Goal: Task Accomplishment & Management: Manage account settings

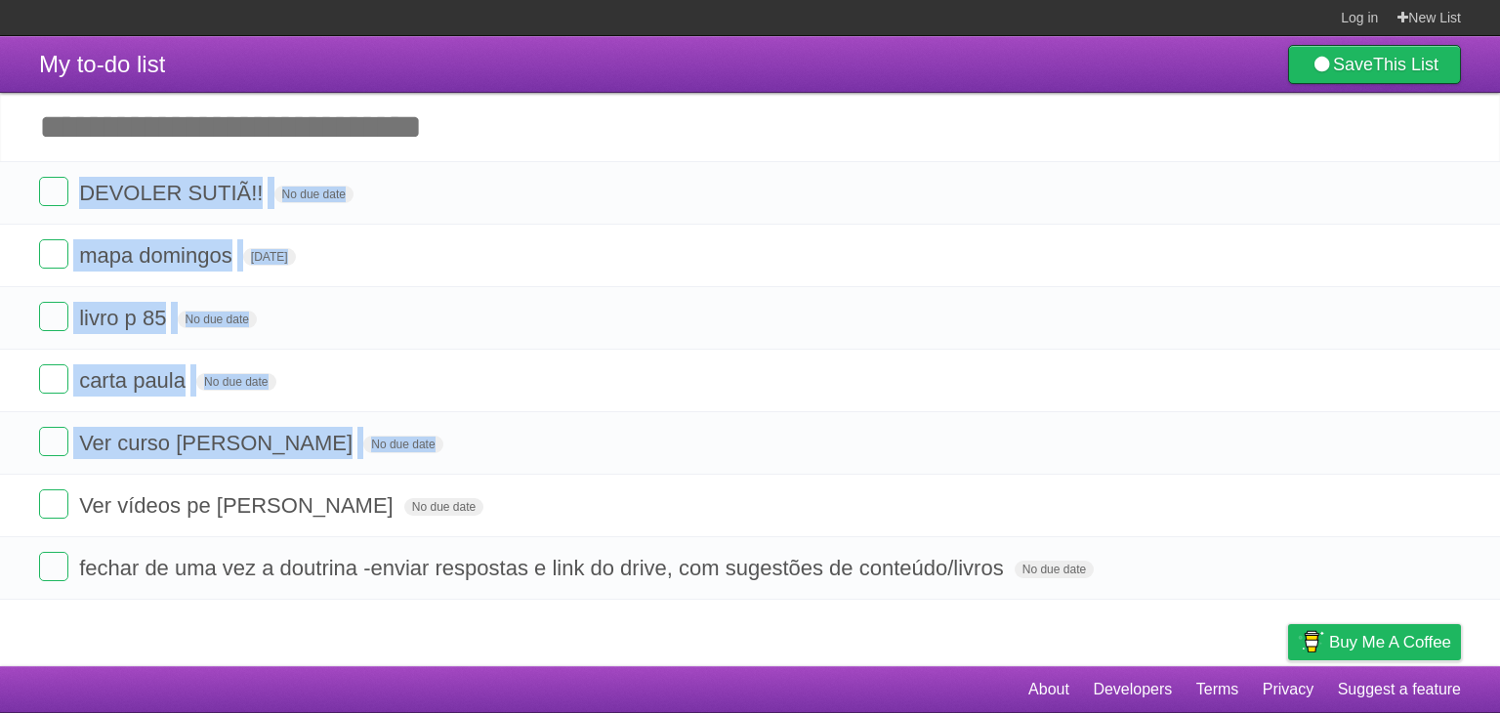
click at [546, 213] on li "DEVOLER SUTIÃ!! No due date White Red Blue Green Purple Orange" at bounding box center [750, 192] width 1500 height 63
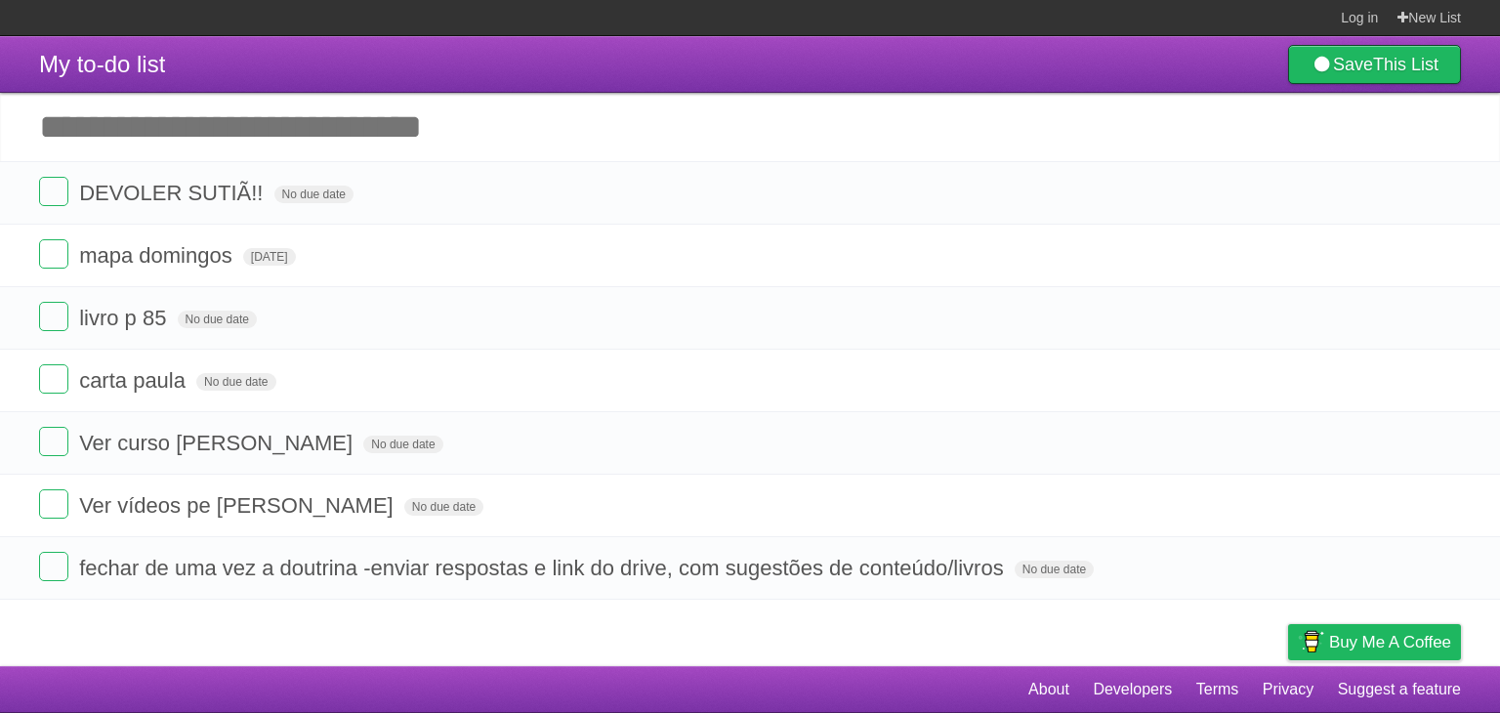
click at [546, 213] on li "DEVOLER SUTIÃ!! No due date White Red Blue Green Purple Orange" at bounding box center [750, 192] width 1500 height 63
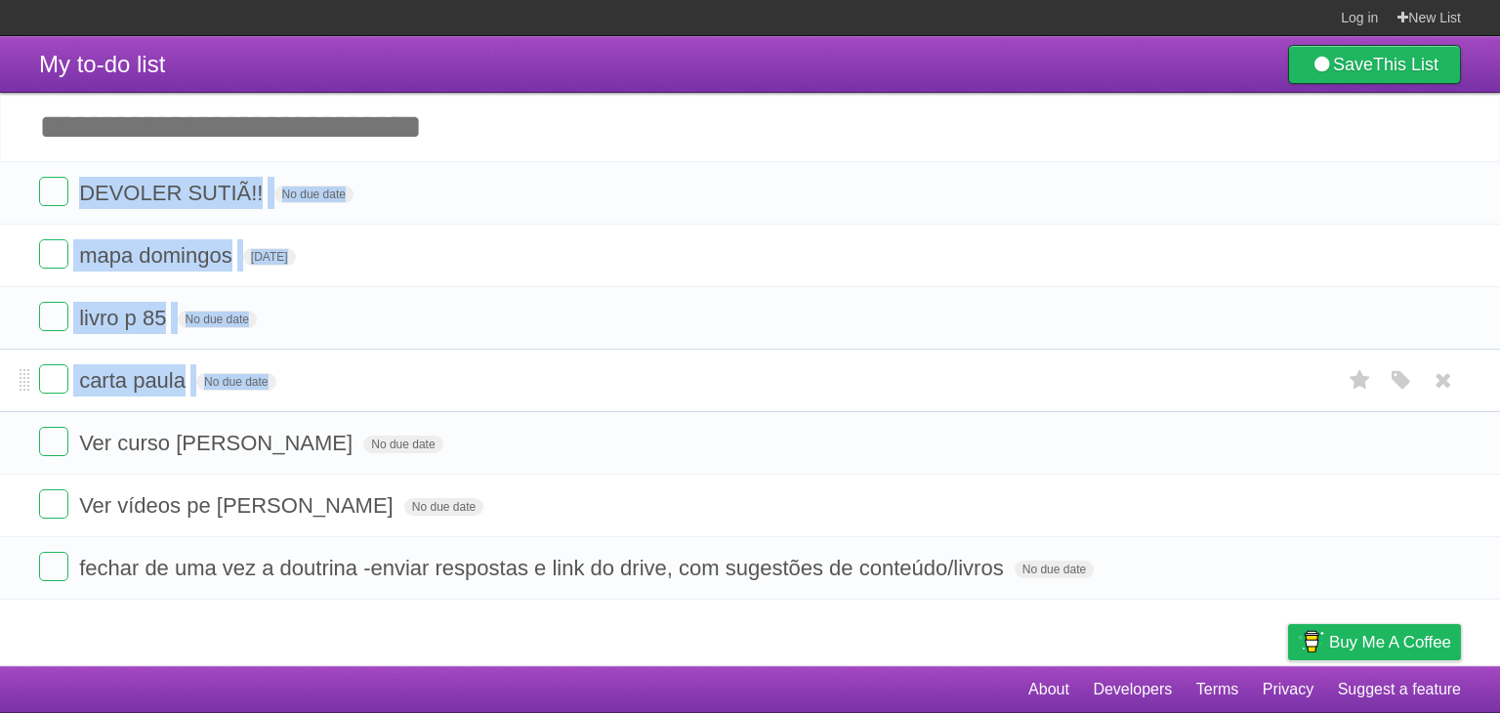
drag, startPoint x: 0, startPoint y: 0, endPoint x: 566, endPoint y: 395, distance: 690.3
click at [566, 395] on ul "DEVOLER SUTIÃ!! No due date White Red Blue Green Purple Orange mapa [PERSON_NAM…" at bounding box center [750, 380] width 1500 height 438
click at [566, 395] on form "carta paula No due date White Red Blue Green Purple Orange" at bounding box center [750, 380] width 1422 height 32
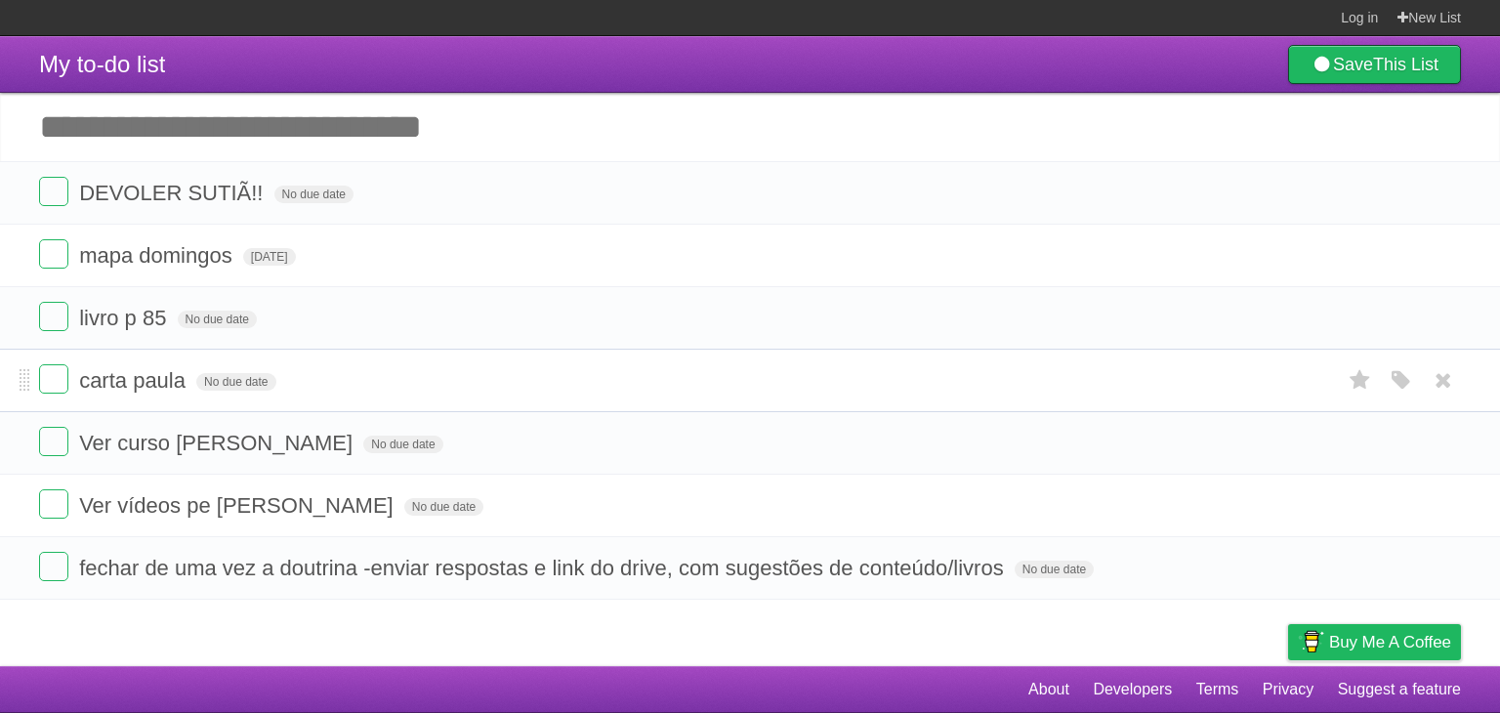
click at [566, 395] on form "carta paula No due date White Red Blue Green Purple Orange" at bounding box center [750, 380] width 1422 height 32
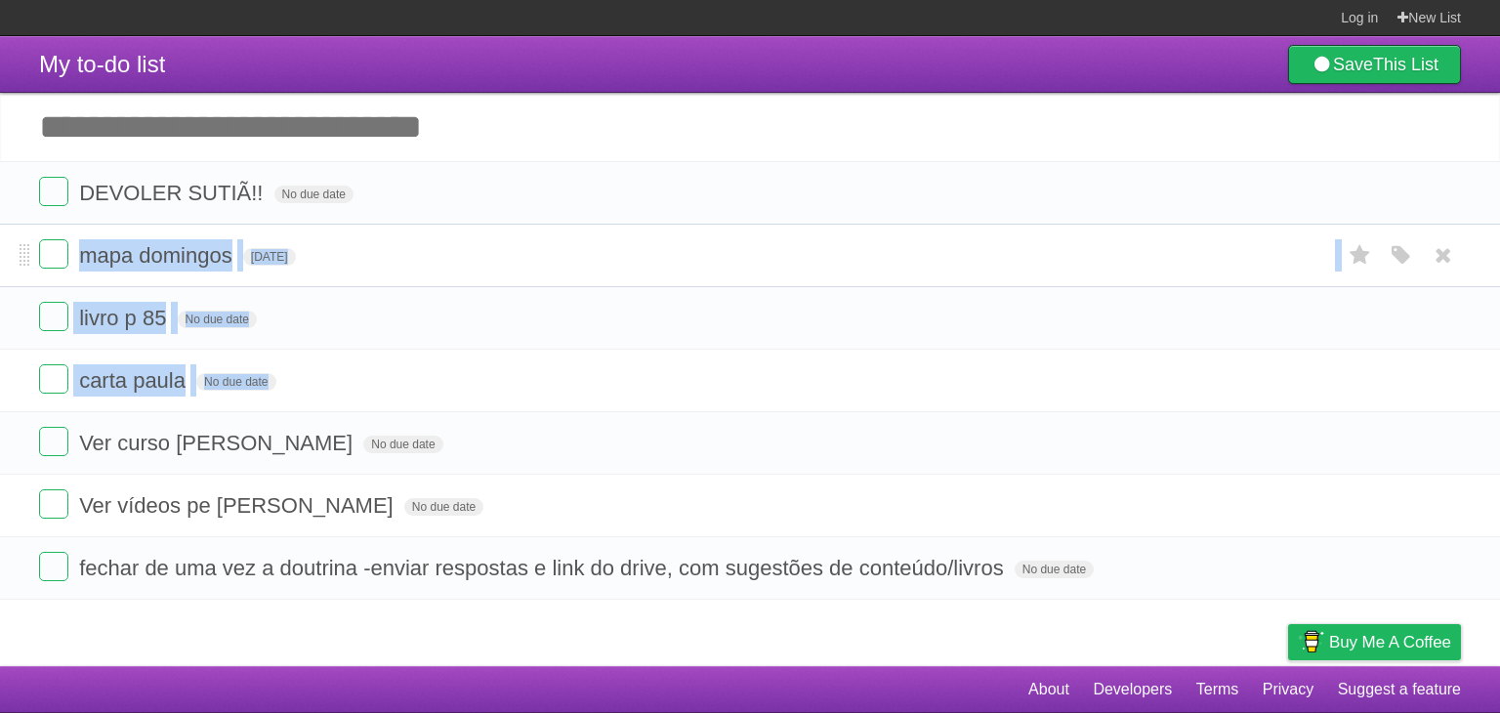
drag, startPoint x: 566, startPoint y: 395, endPoint x: 544, endPoint y: 235, distance: 160.8
click at [544, 235] on ul "DEVOLER SUTIÃ!! No due date White Red Blue Green Purple Orange mapa [PERSON_NAM…" at bounding box center [750, 380] width 1500 height 438
click at [544, 235] on li "mapa [PERSON_NAME][DATE] White Red Blue Green Purple Orange" at bounding box center [750, 255] width 1500 height 63
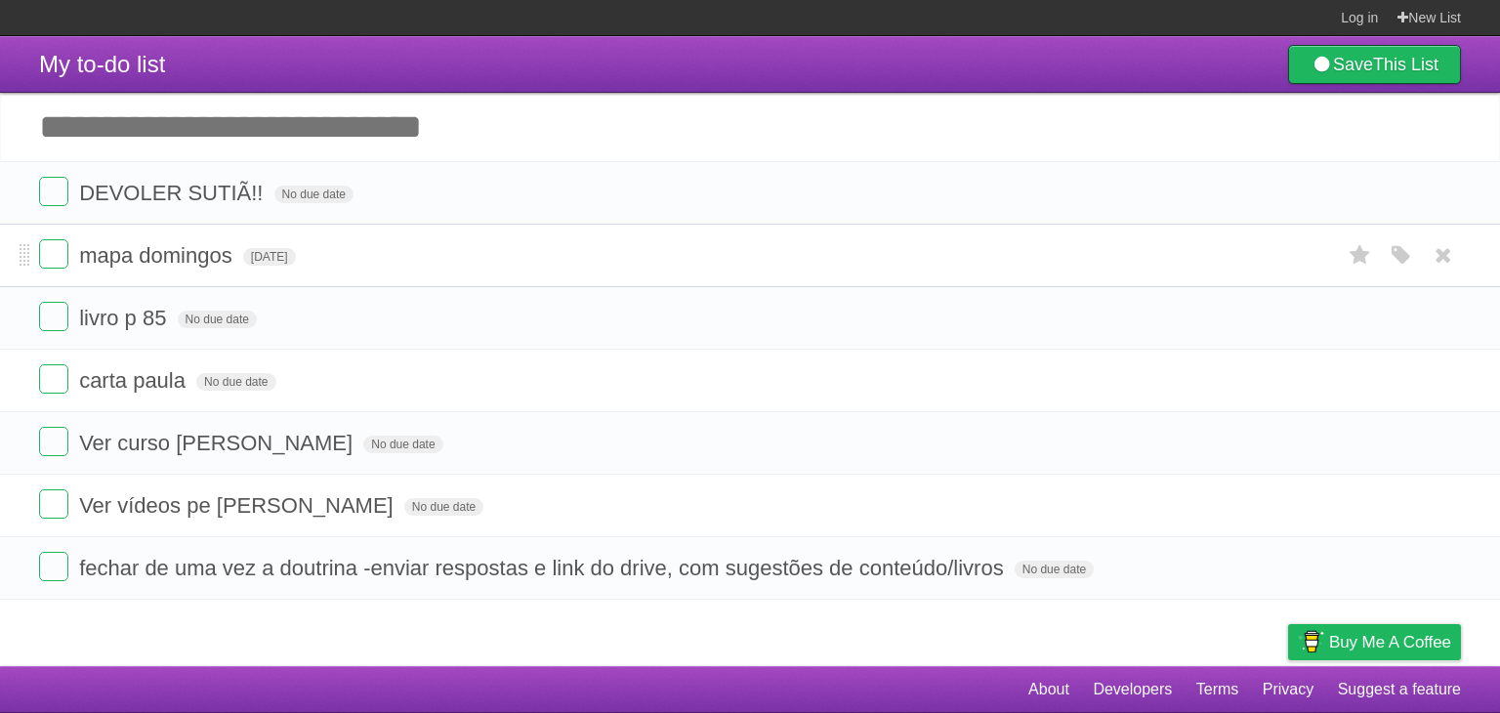
click at [544, 235] on li "mapa [PERSON_NAME][DATE] White Red Blue Green Purple Orange" at bounding box center [750, 255] width 1500 height 63
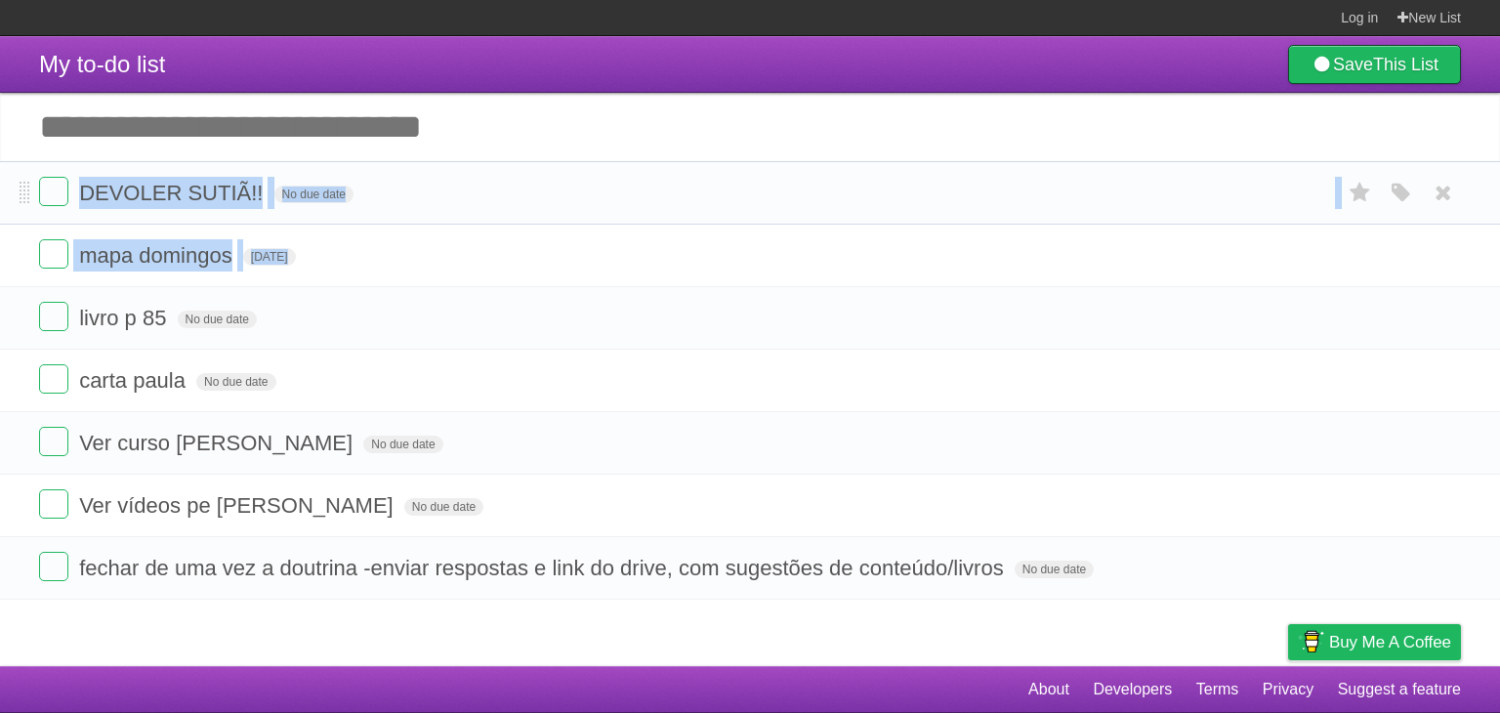
drag, startPoint x: 544, startPoint y: 235, endPoint x: 535, endPoint y: 197, distance: 39.1
click at [535, 197] on ul "DEVOLER SUTIÃ!! No due date White Red Blue Green Purple Orange mapa [PERSON_NAM…" at bounding box center [750, 380] width 1500 height 438
click at [535, 197] on form "DEVOLER SUTIÃ!! No due date White Red Blue Green Purple Orange" at bounding box center [750, 193] width 1422 height 32
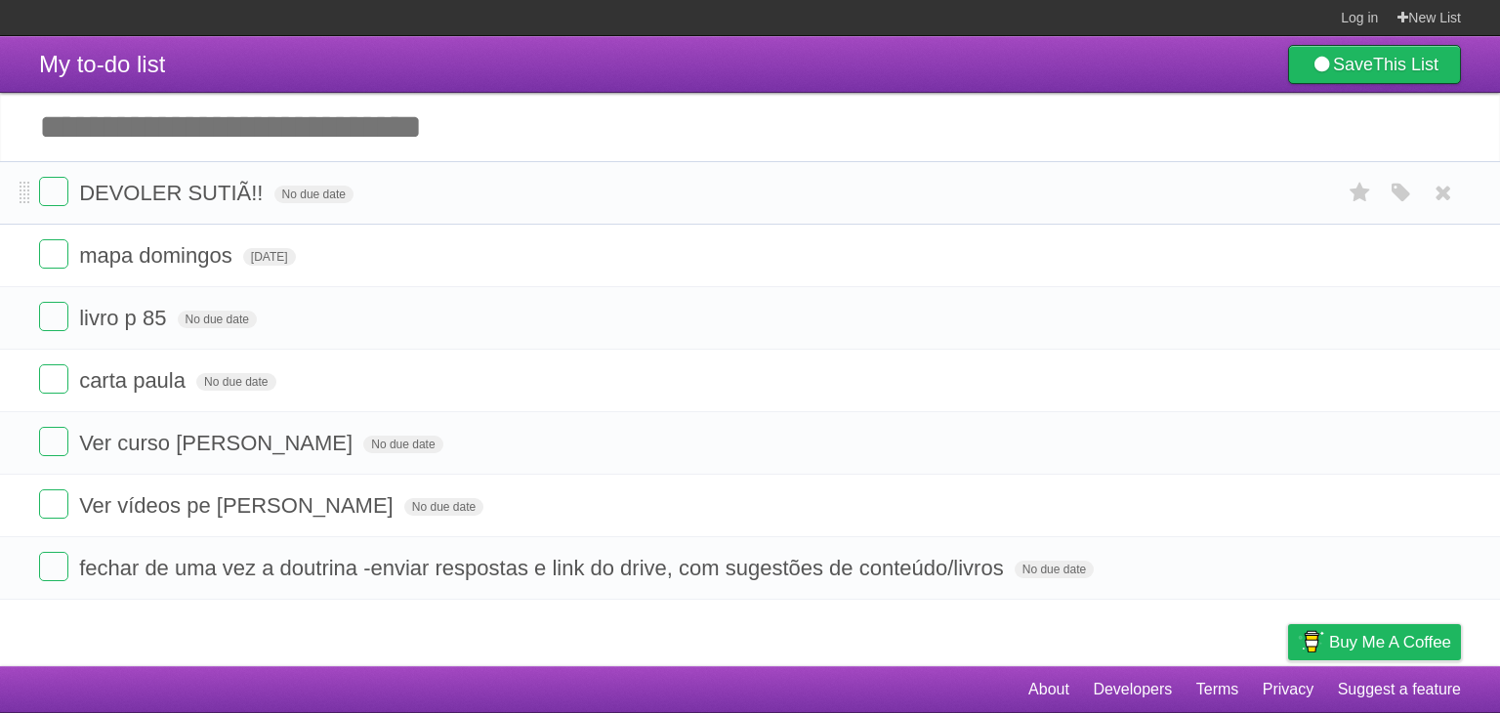
click at [535, 197] on form "DEVOLER SUTIÃ!! No due date White Red Blue Green Purple Orange" at bounding box center [750, 193] width 1422 height 32
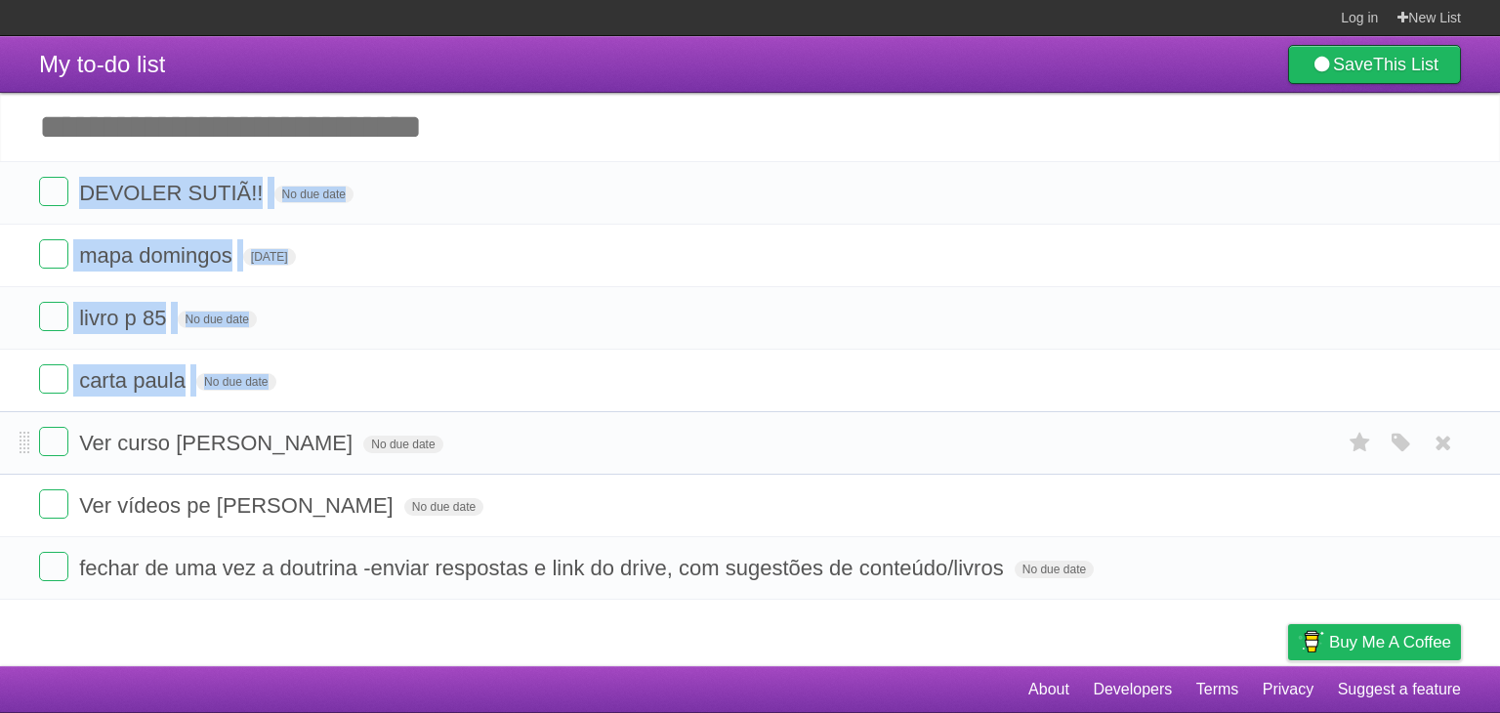
drag, startPoint x: 535, startPoint y: 197, endPoint x: 545, endPoint y: 420, distance: 222.9
click at [545, 420] on ul "DEVOLER SUTIÃ!! No due date White Red Blue Green Purple Orange mapa [PERSON_NAM…" at bounding box center [750, 380] width 1500 height 438
click at [545, 420] on li "Ver curso [PERSON_NAME] No due date White Red Blue Green Purple Orange" at bounding box center [750, 442] width 1500 height 63
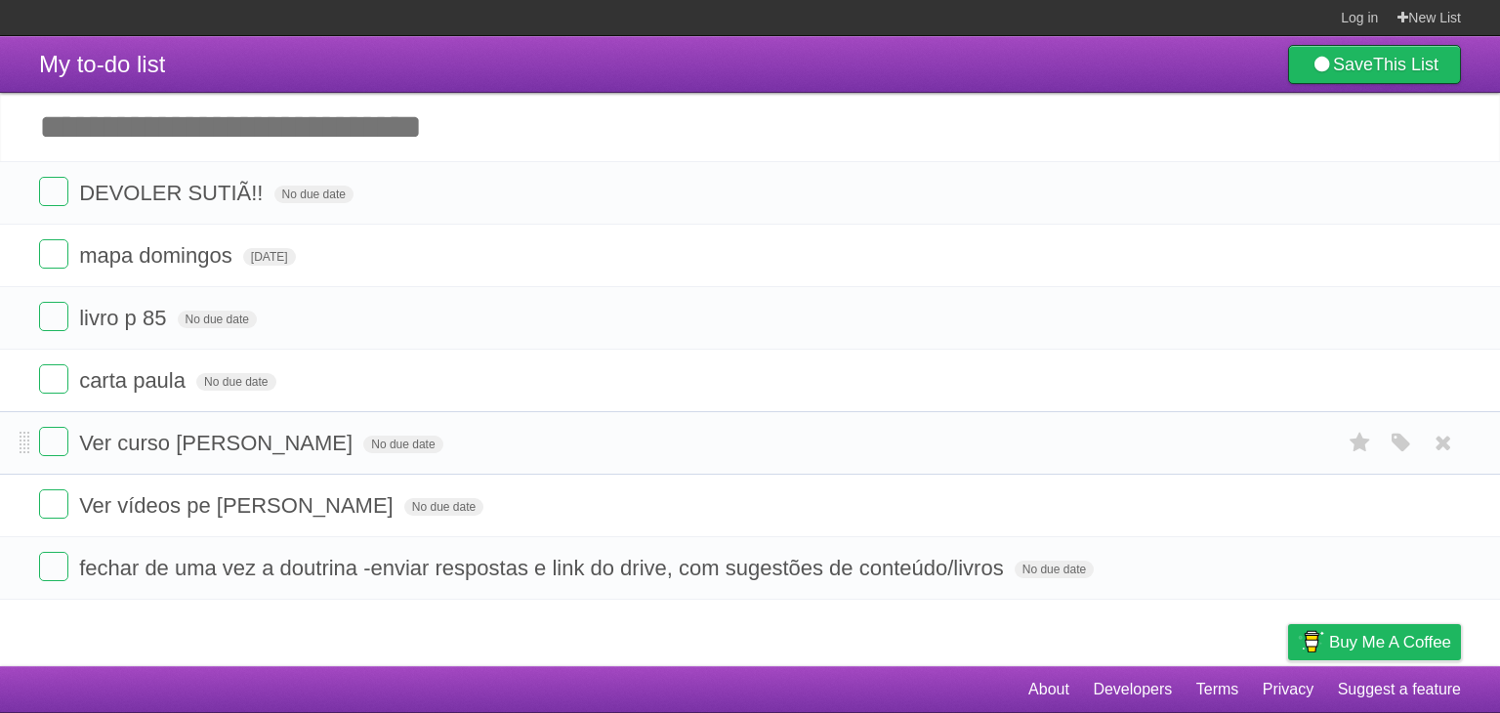
click at [545, 420] on li "Ver curso [PERSON_NAME] No due date White Red Blue Green Purple Orange" at bounding box center [750, 442] width 1500 height 63
click at [542, 309] on form "livro p 85 No due date White Red Blue Green Purple Orange" at bounding box center [750, 318] width 1422 height 32
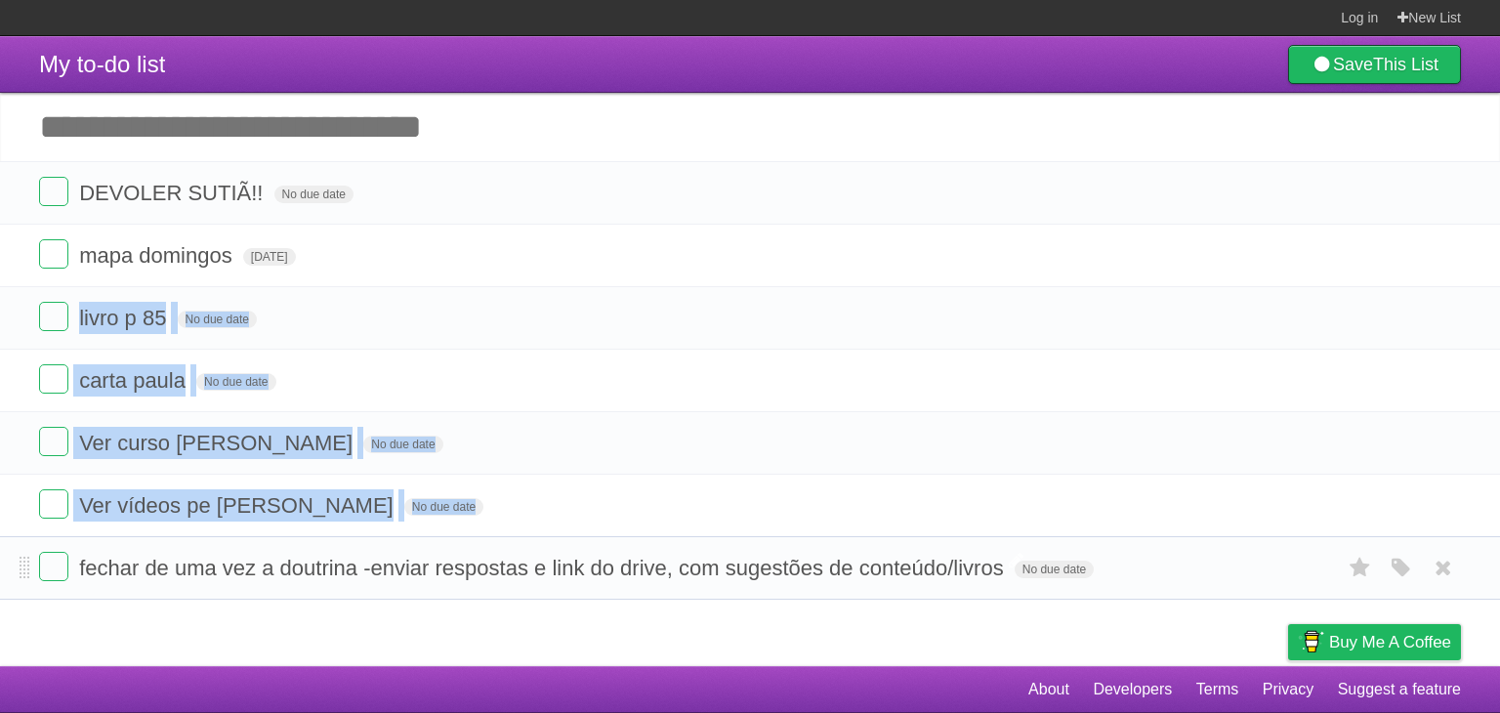
drag, startPoint x: 542, startPoint y: 309, endPoint x: 560, endPoint y: 556, distance: 247.7
click at [560, 556] on ul "DEVOLER SUTIÃ!! No due date White Red Blue Green Purple Orange mapa [PERSON_NAM…" at bounding box center [750, 380] width 1500 height 438
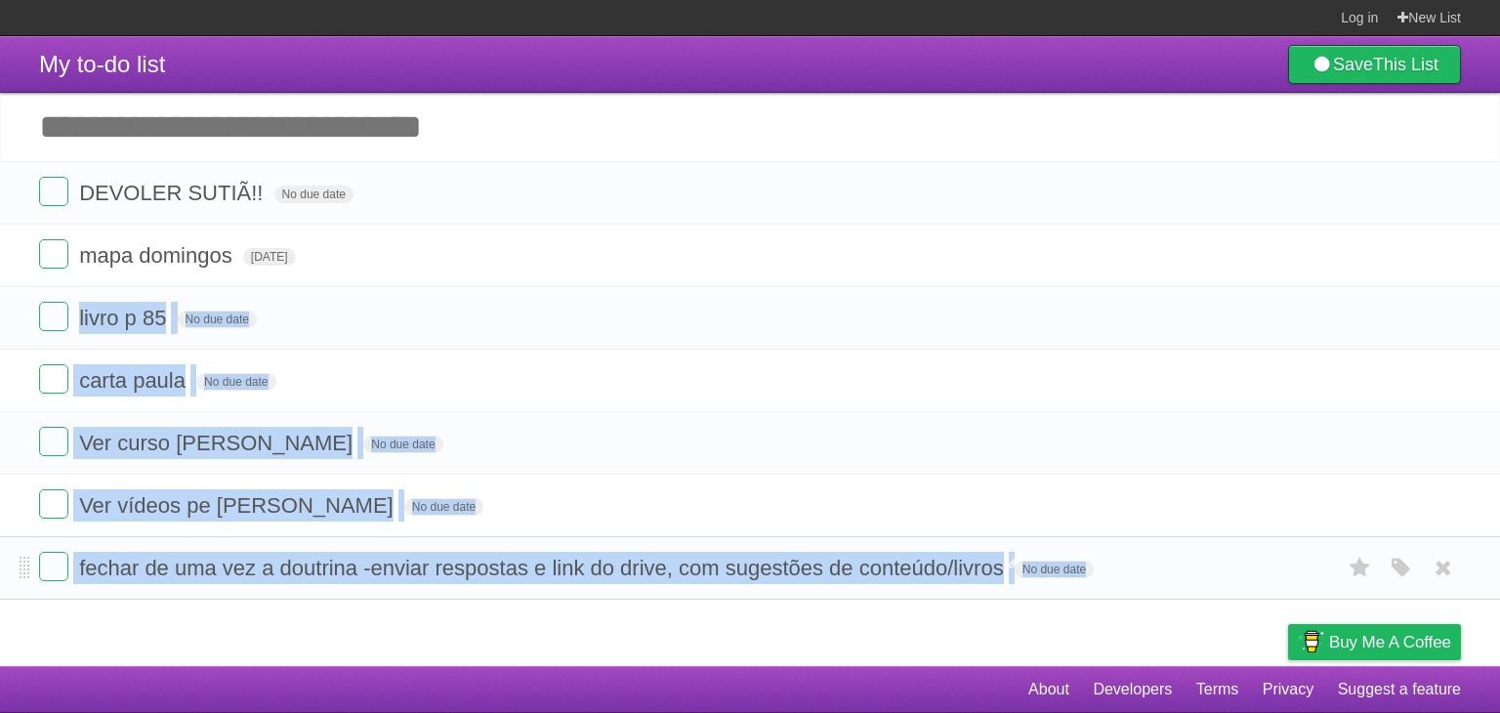
click at [560, 556] on span "fechar de uma vez a doutrina -enviar respostas e link do drive, com sugestões d…" at bounding box center [544, 568] width 930 height 24
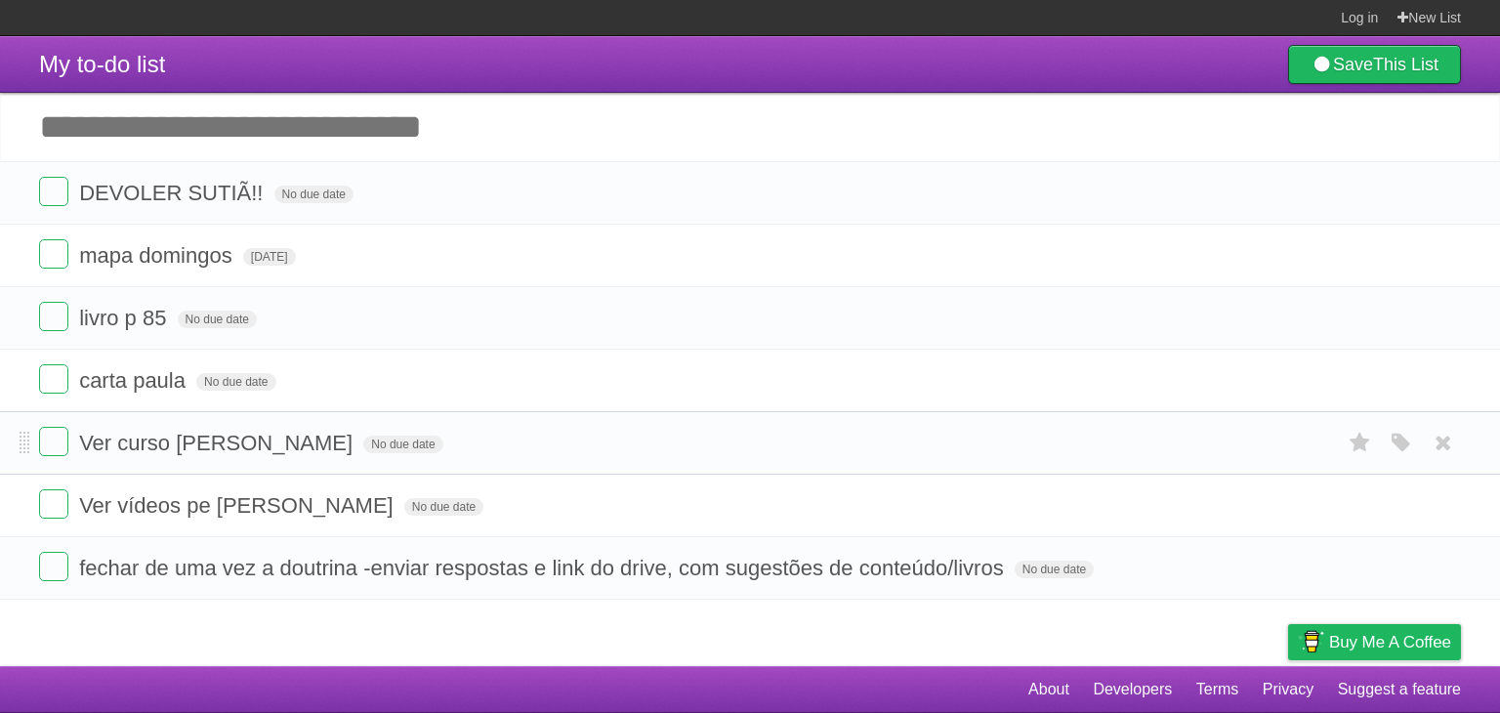
click at [578, 461] on li "Ver curso [PERSON_NAME] No due date White Red Blue Green Purple Orange" at bounding box center [750, 442] width 1500 height 63
